Goal: Information Seeking & Learning: Learn about a topic

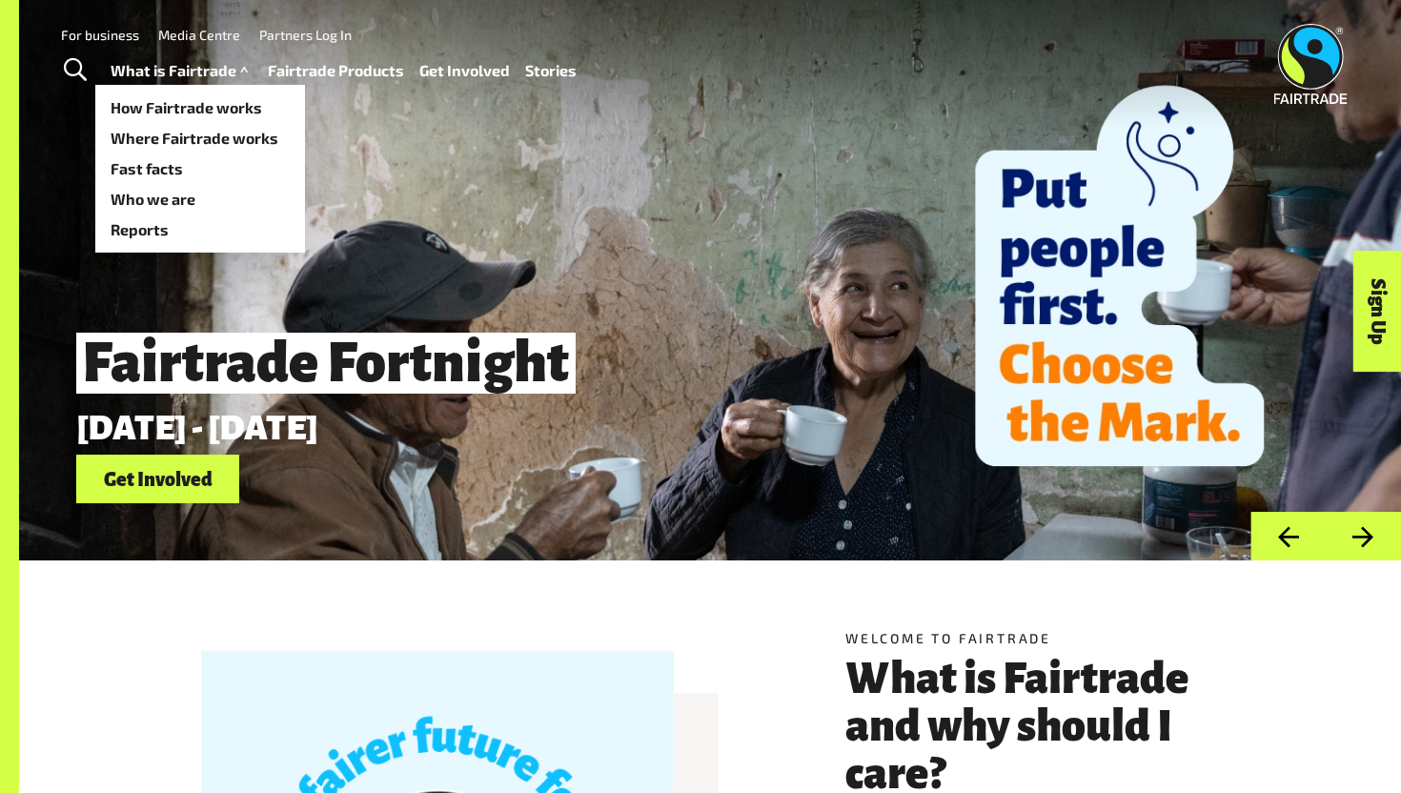
click at [180, 77] on link "What is Fairtrade" at bounding box center [182, 71] width 142 height 28
